Goal: Task Accomplishment & Management: Manage account settings

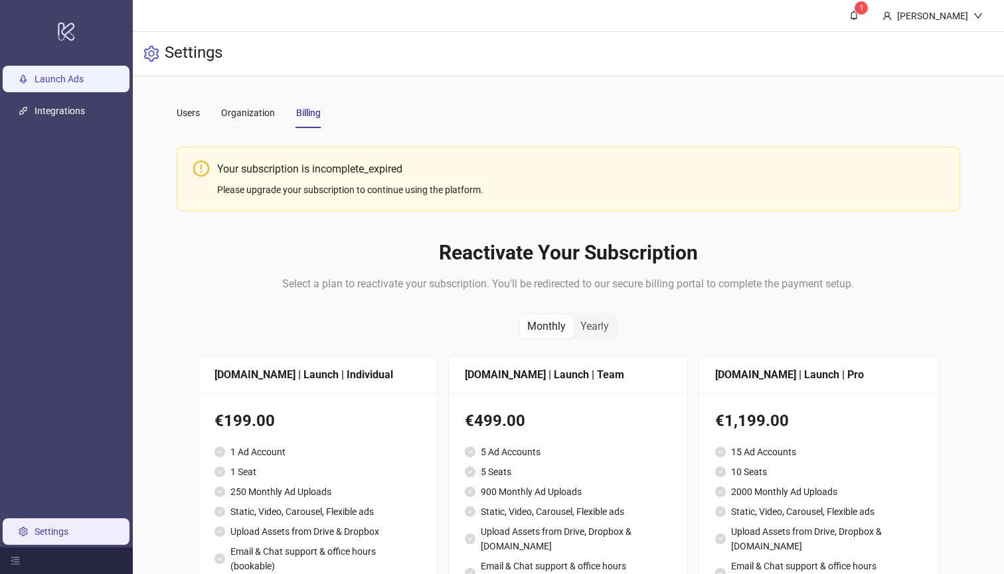
click at [74, 84] on link "Launch Ads" at bounding box center [59, 79] width 49 height 11
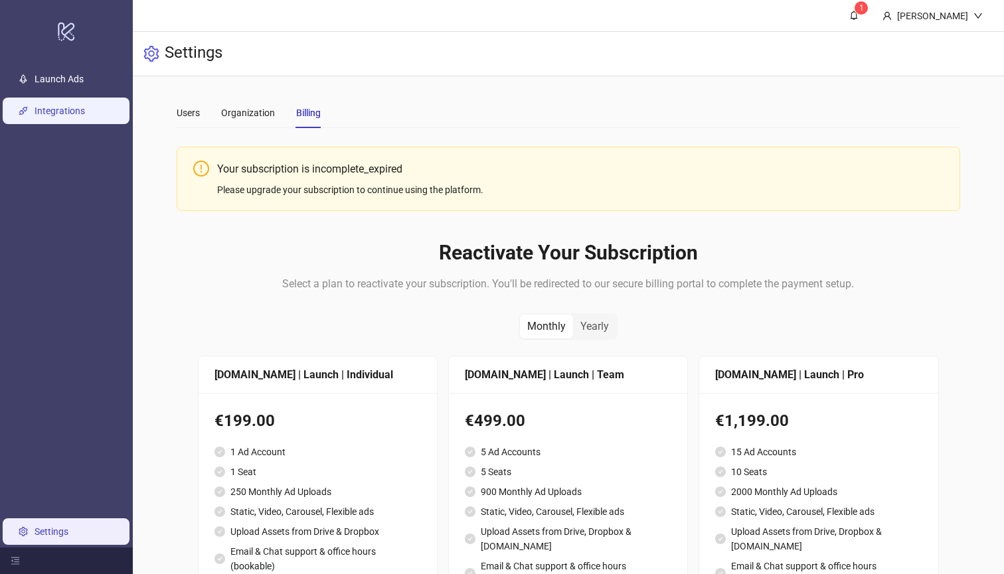
click at [70, 112] on link "Integrations" at bounding box center [60, 111] width 50 height 11
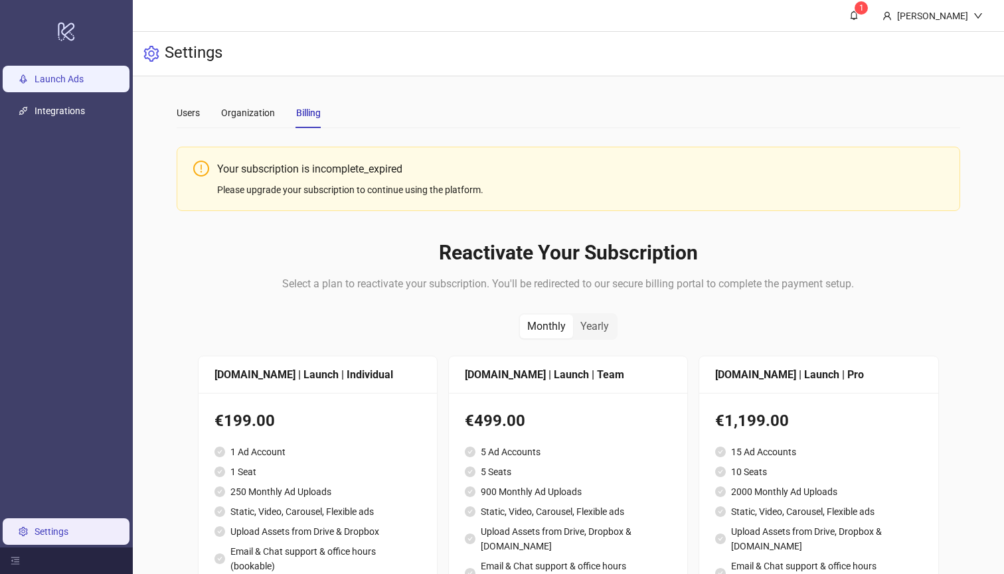
click at [79, 84] on link "Launch Ads" at bounding box center [59, 79] width 49 height 11
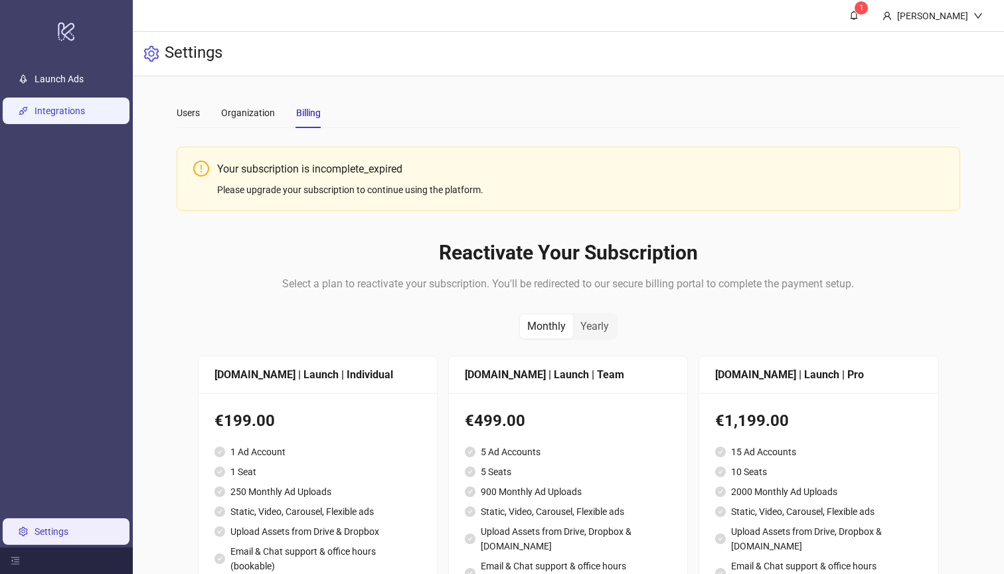
click at [76, 116] on link "Integrations" at bounding box center [60, 111] width 50 height 11
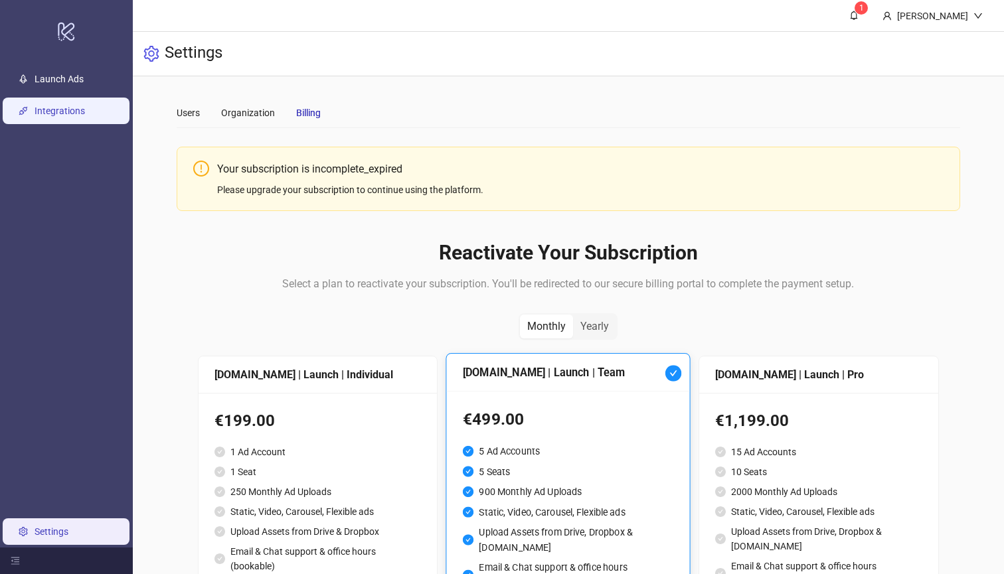
click at [76, 116] on link "Integrations" at bounding box center [60, 111] width 50 height 11
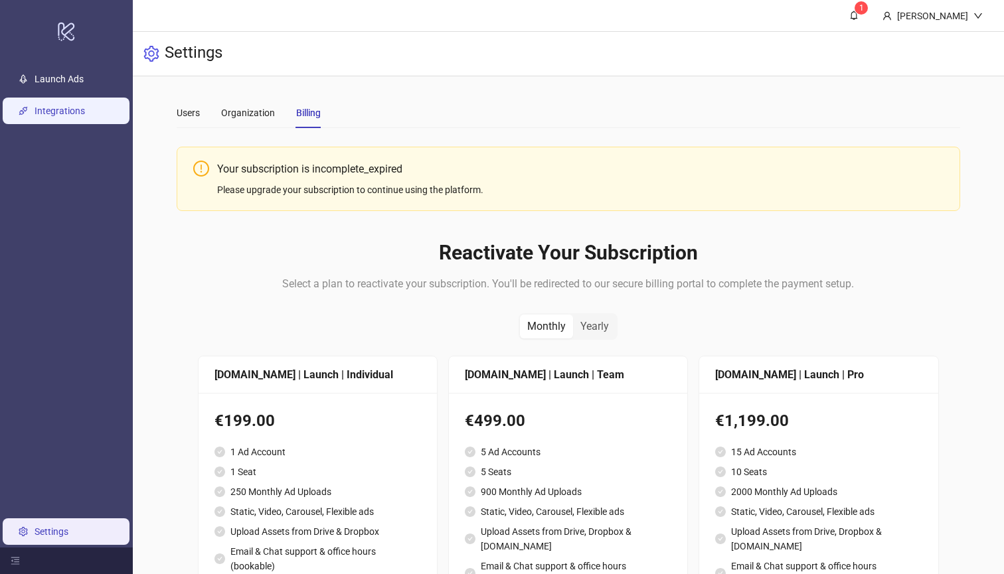
click at [76, 116] on link "Integrations" at bounding box center [60, 111] width 50 height 11
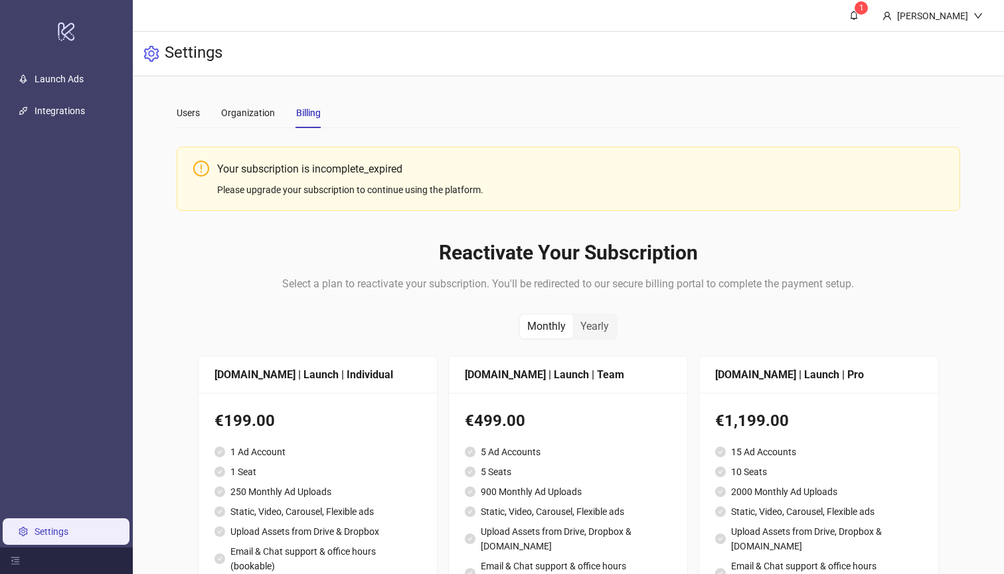
click at [64, 537] on link "Settings" at bounding box center [52, 532] width 34 height 11
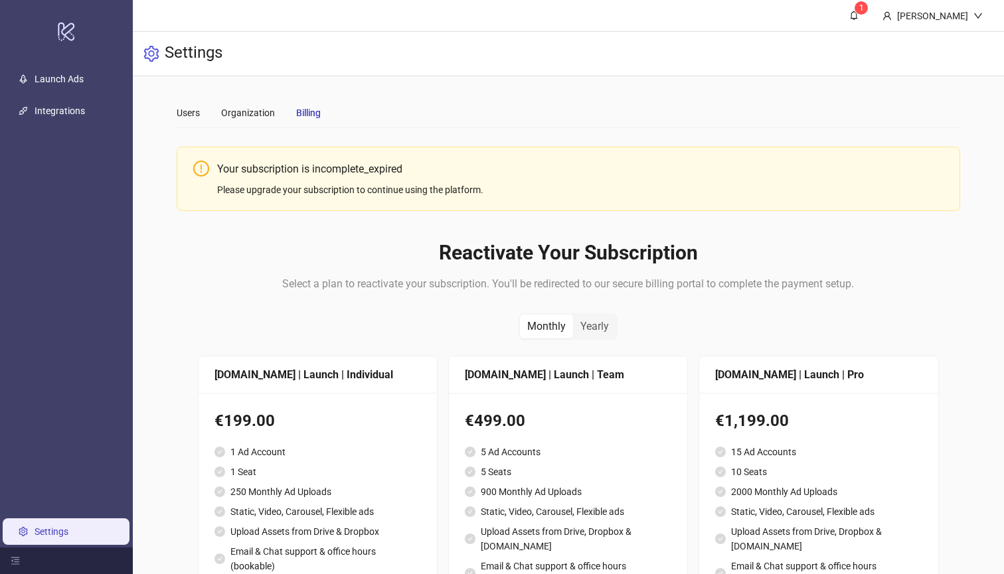
click at [64, 537] on link "Settings" at bounding box center [52, 532] width 34 height 11
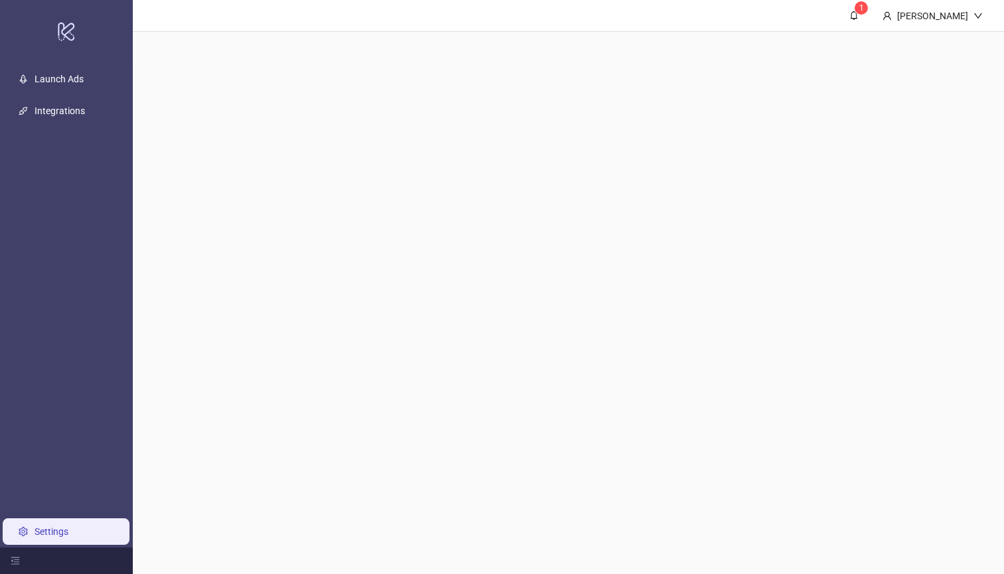
click at [64, 537] on link "Settings" at bounding box center [52, 532] width 34 height 11
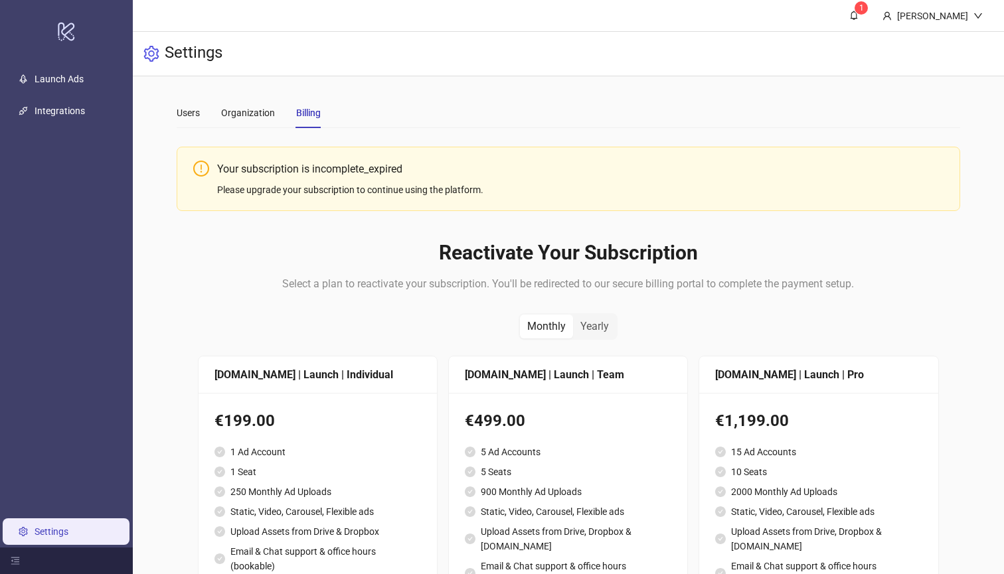
click at [64, 537] on link "Settings" at bounding box center [52, 532] width 34 height 11
click at [15, 566] on div at bounding box center [66, 561] width 133 height 27
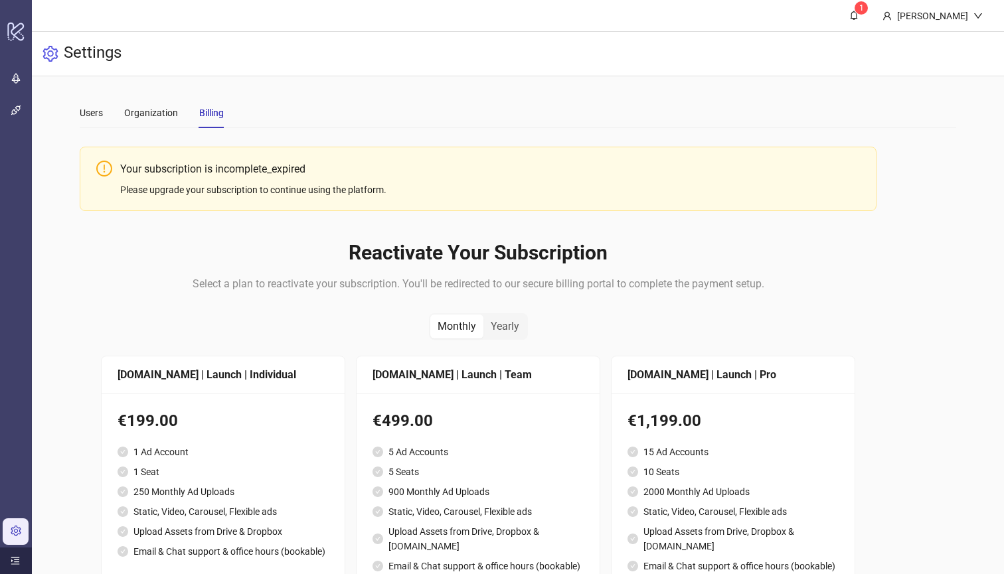
scroll to position [1, 0]
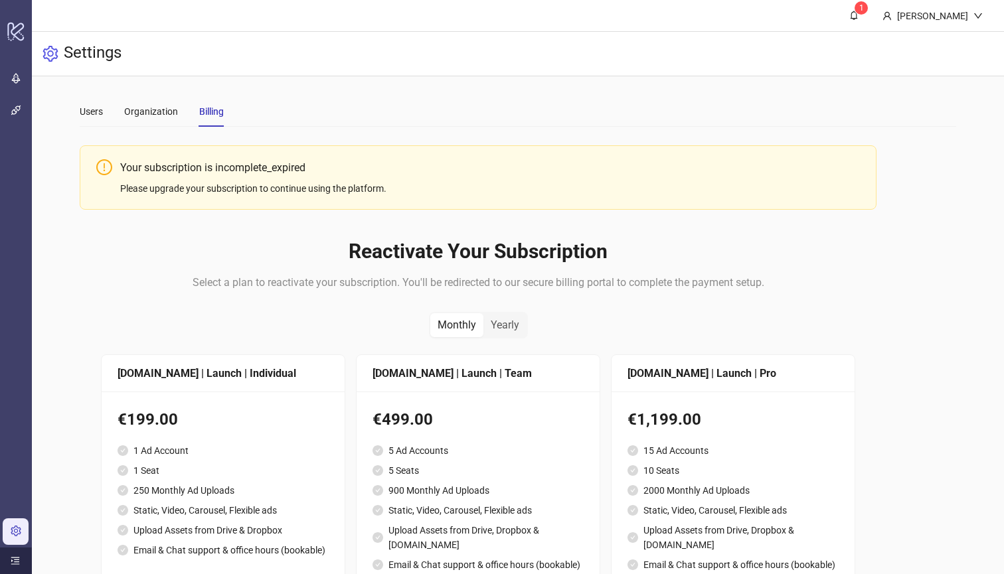
click at [15, 566] on div at bounding box center [16, 561] width 32 height 27
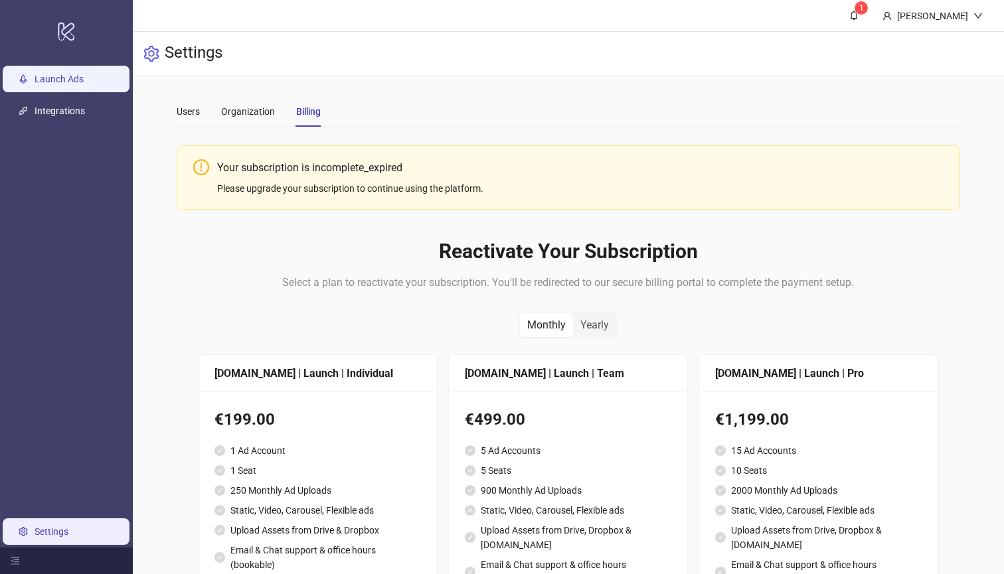
click at [53, 84] on link "Launch Ads" at bounding box center [59, 79] width 49 height 11
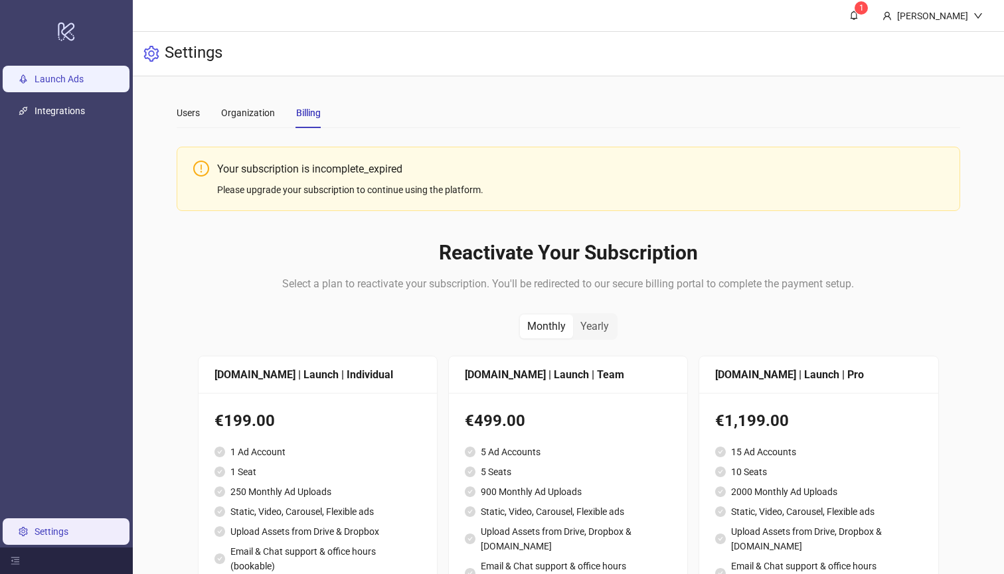
click at [63, 84] on link "Launch Ads" at bounding box center [59, 79] width 49 height 11
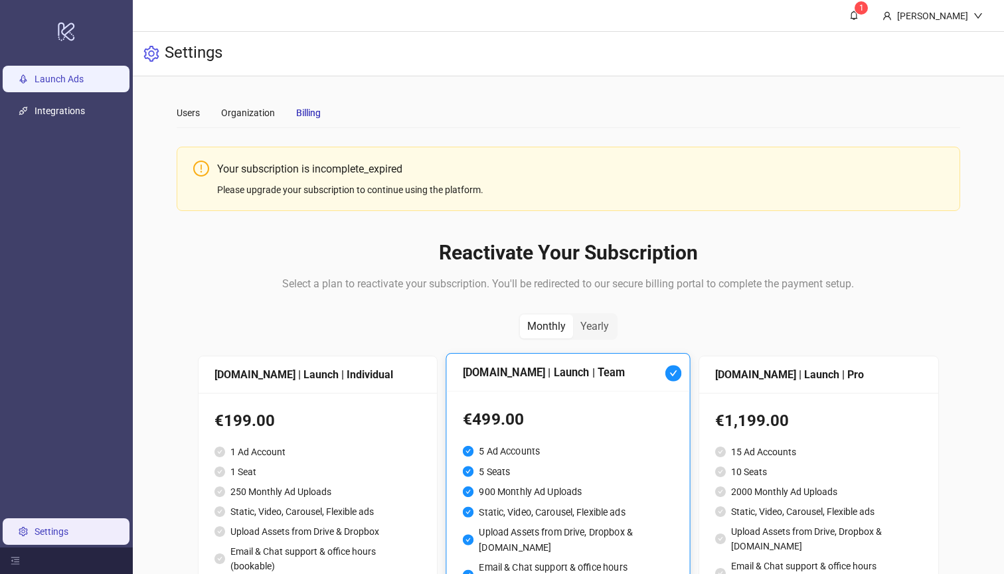
click at [63, 84] on link "Launch Ads" at bounding box center [59, 79] width 49 height 11
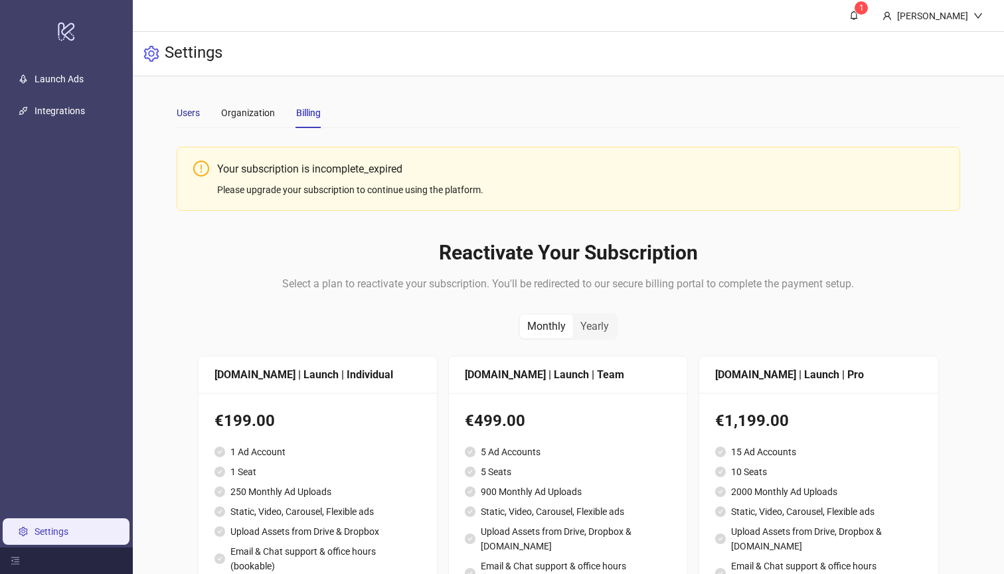
click at [184, 118] on div "Users" at bounding box center [188, 113] width 23 height 15
click at [261, 117] on div "Organization" at bounding box center [248, 113] width 54 height 15
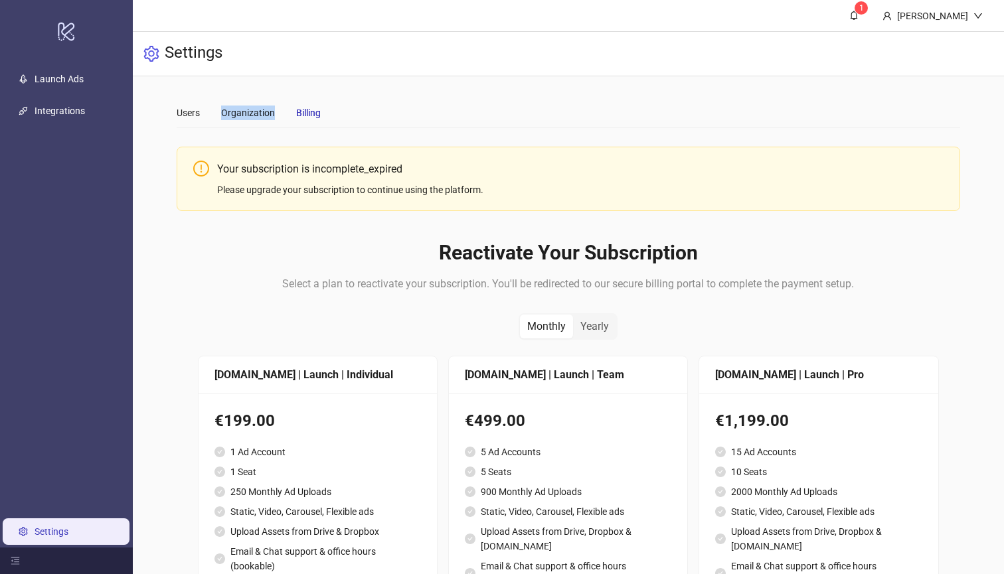
click at [261, 117] on div "Organization" at bounding box center [248, 113] width 54 height 15
click at [861, 15] on span "1" at bounding box center [854, 15] width 15 height 15
click at [688, 151] on div "Your subscription is incomplete_expired Please upgrade your subscription to con…" at bounding box center [568, 179] width 783 height 64
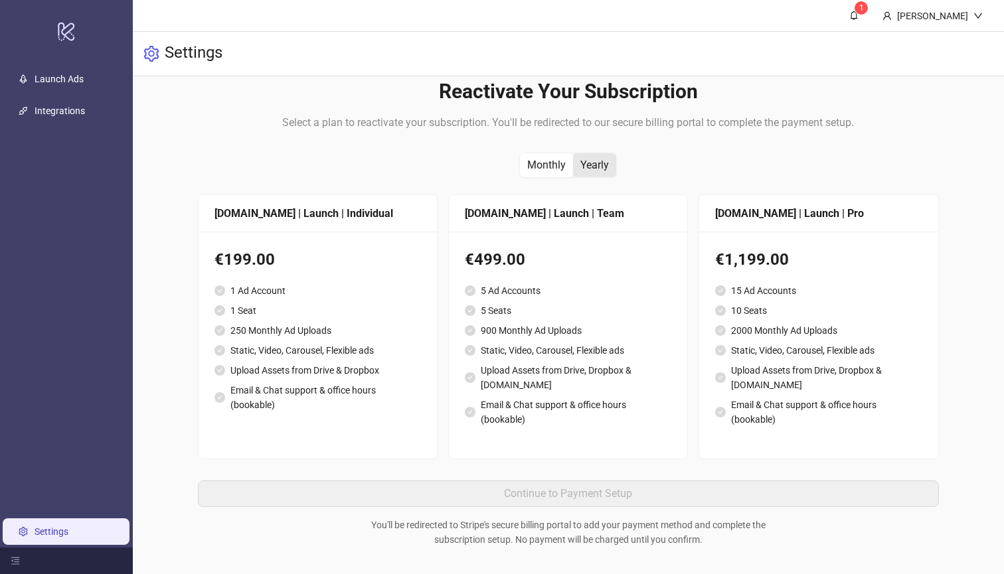
click at [591, 175] on div "Yearly" at bounding box center [594, 165] width 43 height 24
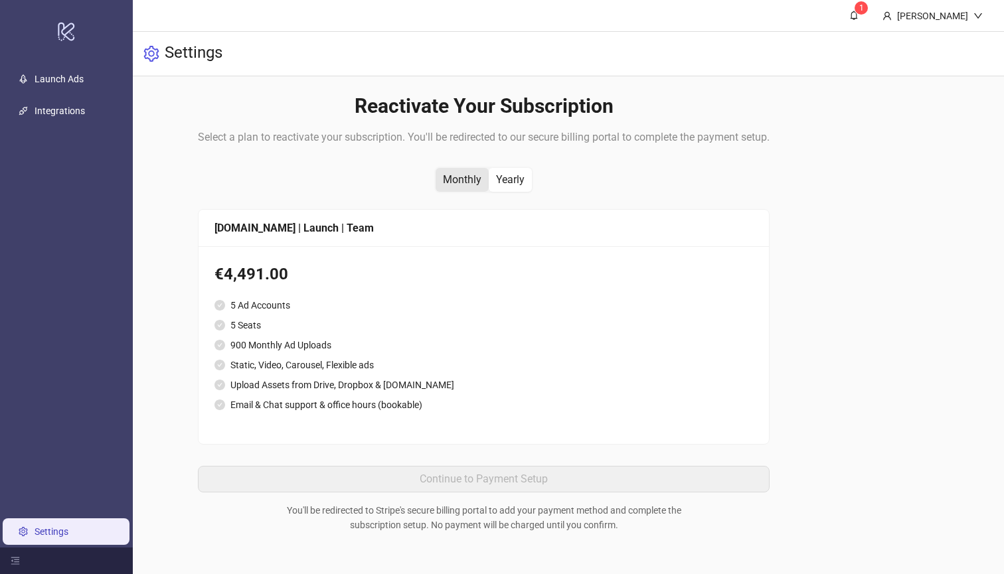
click at [456, 175] on div "Monthly" at bounding box center [462, 180] width 53 height 24
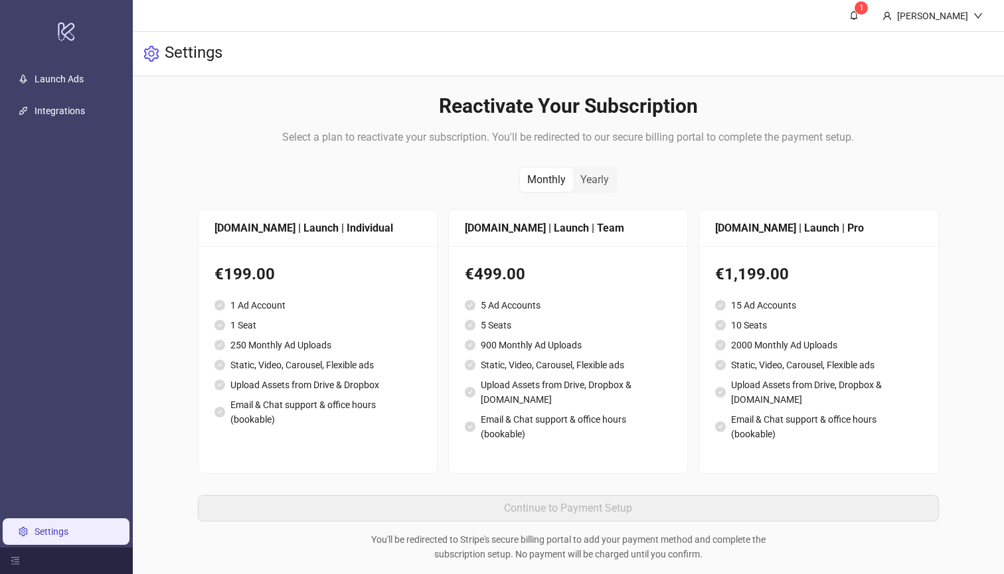
click at [508, 307] on li "5 Ad Accounts" at bounding box center [568, 305] width 207 height 15
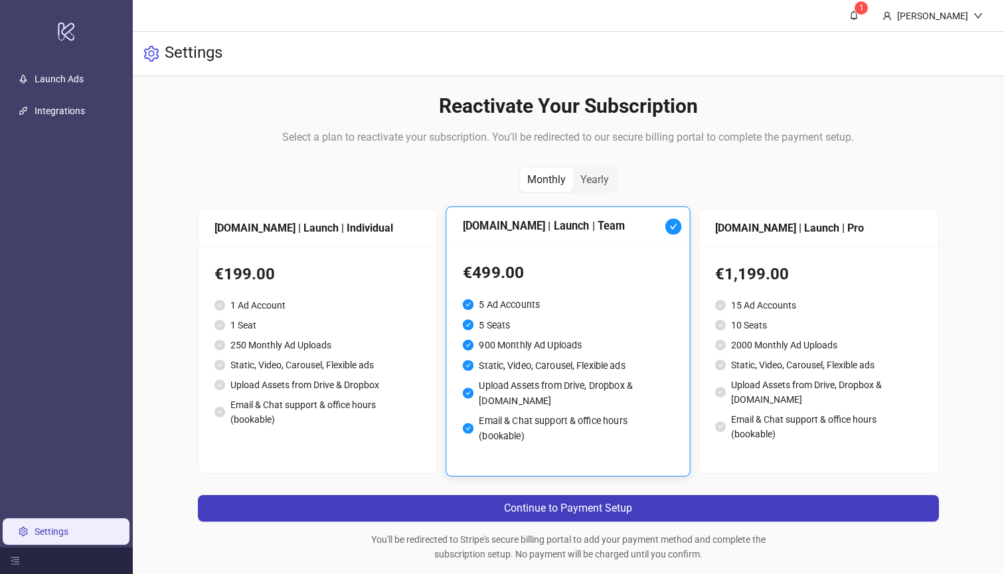
click at [321, 316] on ul "1 Ad Account 1 Seat 250 Monthly Ad Uploads Static, Video, Carousel, Flexible ad…" at bounding box center [317, 362] width 207 height 129
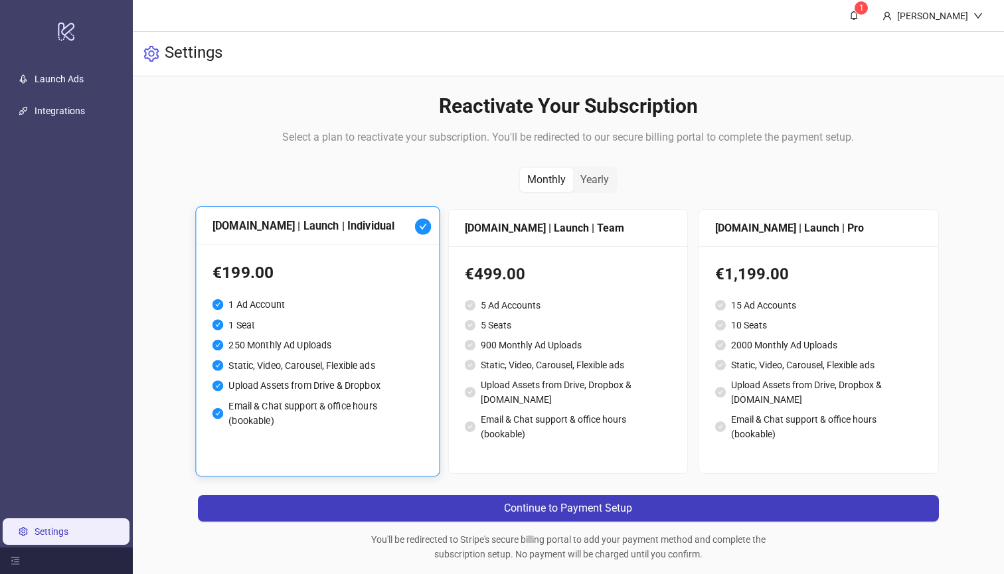
click at [248, 129] on div "Reactivate Your Subscription Select a plan to reactivate your subscription. You…" at bounding box center [568, 120] width 740 height 52
click at [62, 537] on link "Settings" at bounding box center [52, 532] width 34 height 11
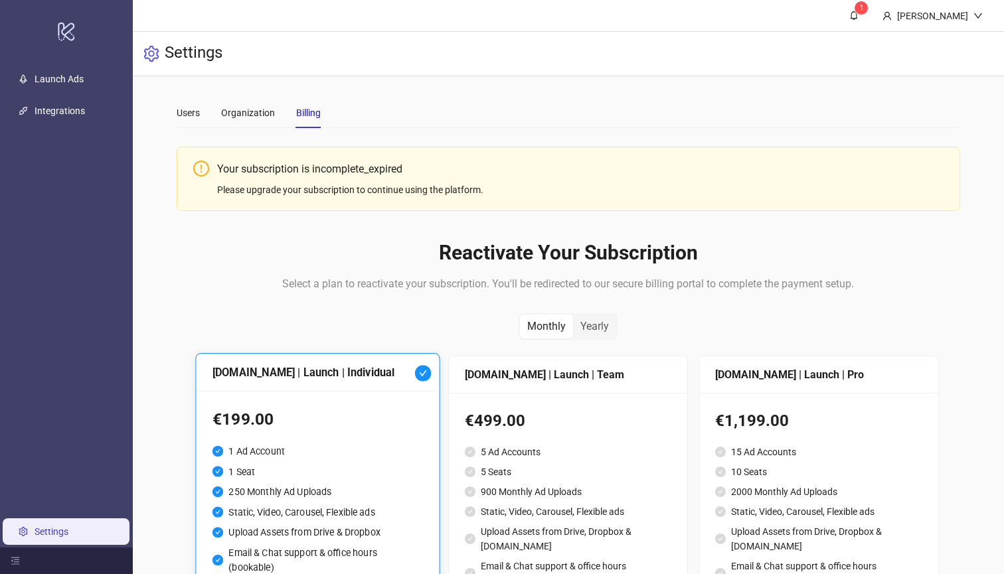
click at [62, 537] on link "Settings" at bounding box center [52, 532] width 34 height 11
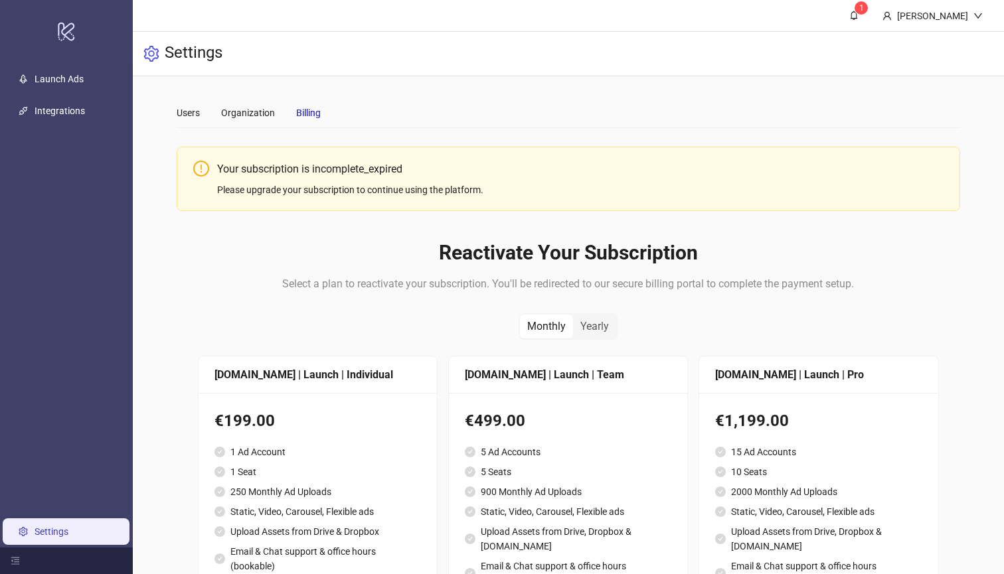
click at [62, 537] on link "Settings" at bounding box center [52, 532] width 34 height 11
click at [66, 116] on link "Integrations" at bounding box center [60, 111] width 50 height 11
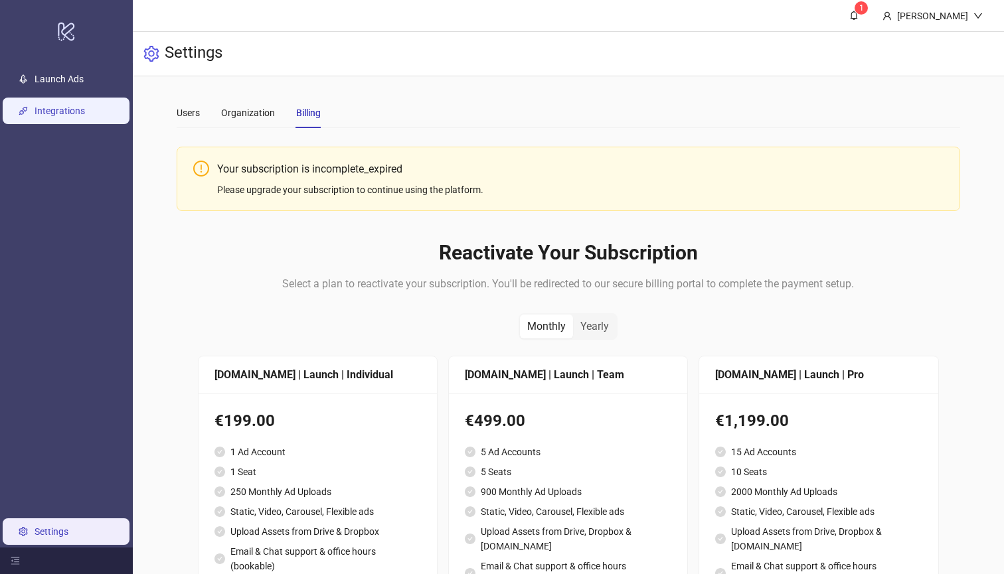
click at [66, 116] on link "Integrations" at bounding box center [60, 111] width 50 height 11
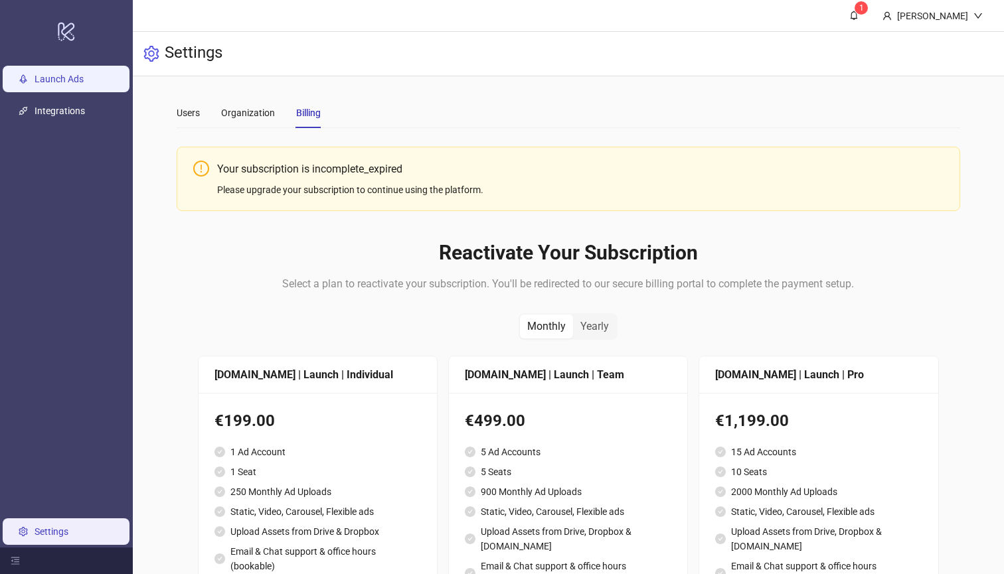
click at [76, 84] on link "Launch Ads" at bounding box center [59, 79] width 49 height 11
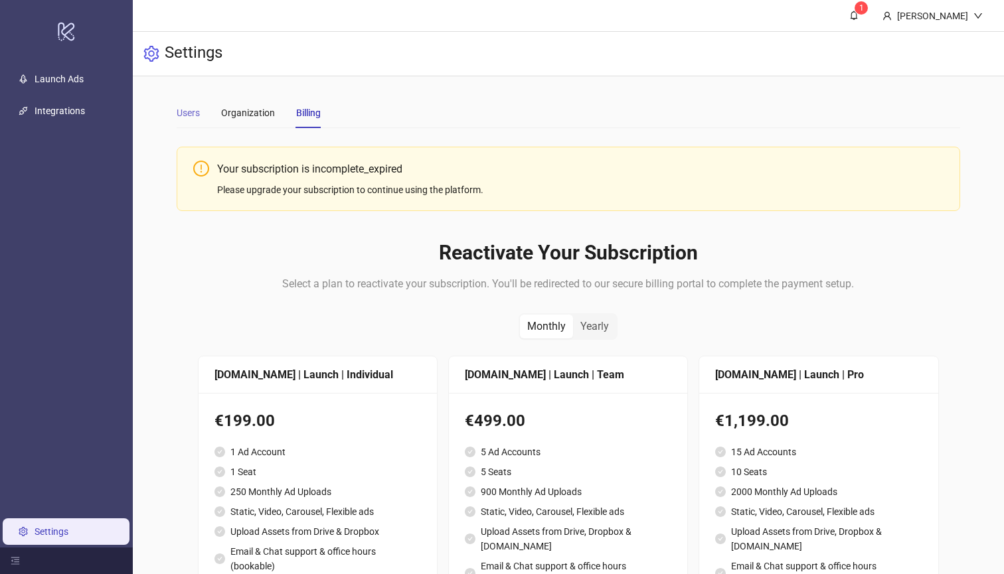
click at [187, 122] on div "Users" at bounding box center [188, 113] width 23 height 31
click at [246, 107] on div "Organization" at bounding box center [248, 113] width 54 height 15
click at [600, 327] on div "Yearly" at bounding box center [594, 327] width 43 height 24
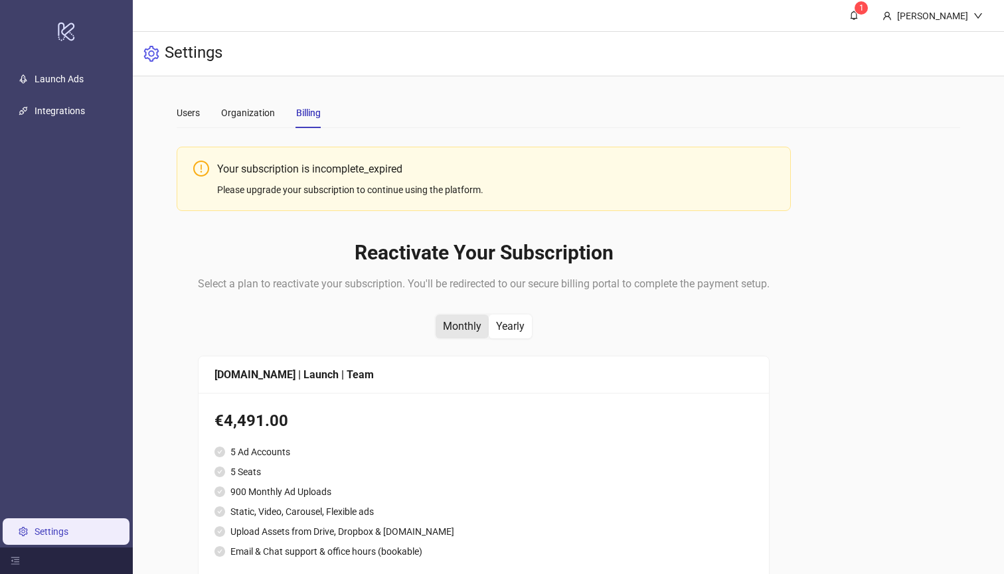
click at [468, 337] on div "Monthly" at bounding box center [462, 327] width 53 height 24
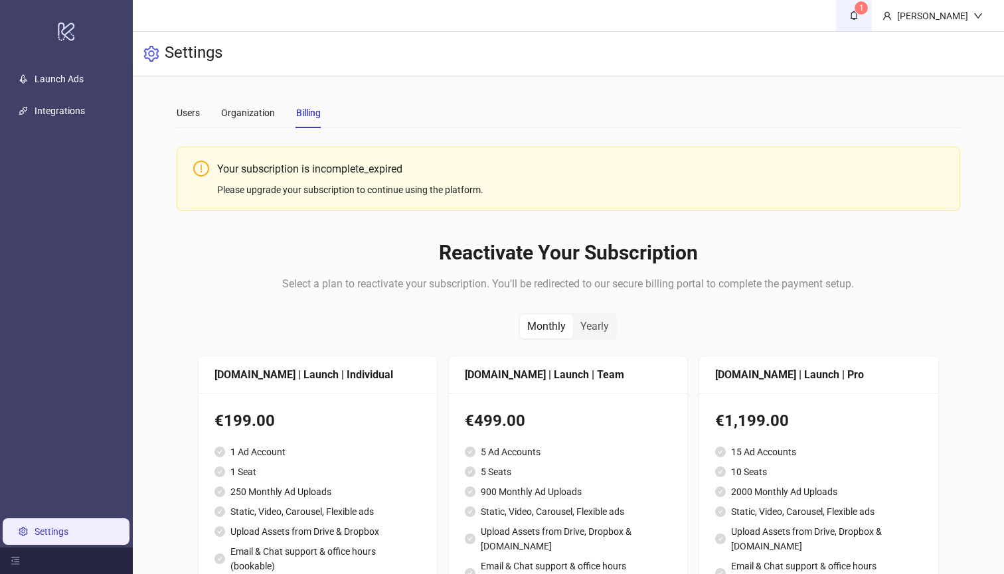
click at [855, 23] on link "1" at bounding box center [854, 15] width 36 height 31
click at [924, 10] on div "[PERSON_NAME]" at bounding box center [933, 16] width 82 height 15
click at [932, 44] on span "Logout" at bounding box center [951, 47] width 64 height 15
